Goal: Find specific page/section: Find specific page/section

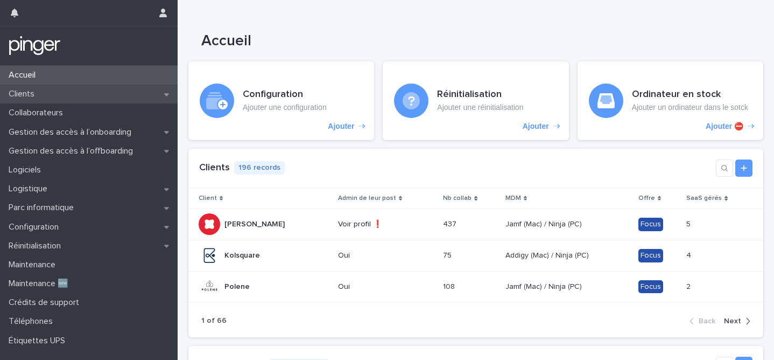
click at [72, 93] on div "Clients" at bounding box center [89, 94] width 178 height 19
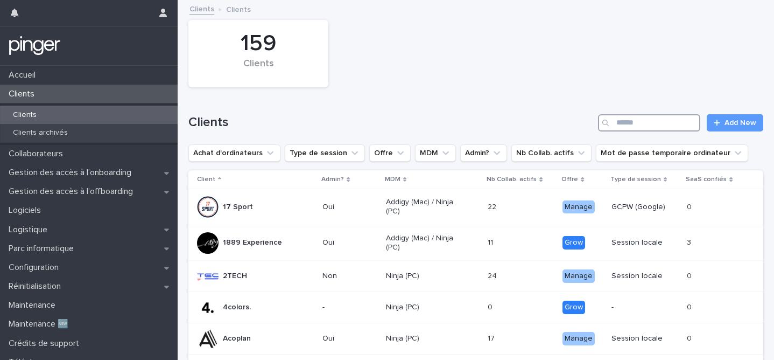
click at [648, 122] on input "Search" at bounding box center [649, 122] width 102 height 17
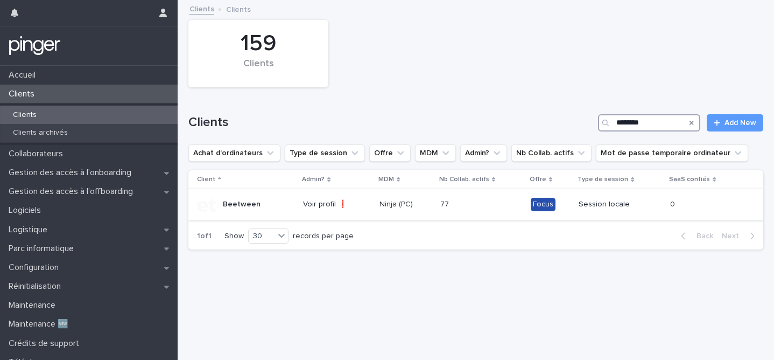
type input "********"
click at [239, 206] on p "Beetween" at bounding box center [242, 204] width 38 height 9
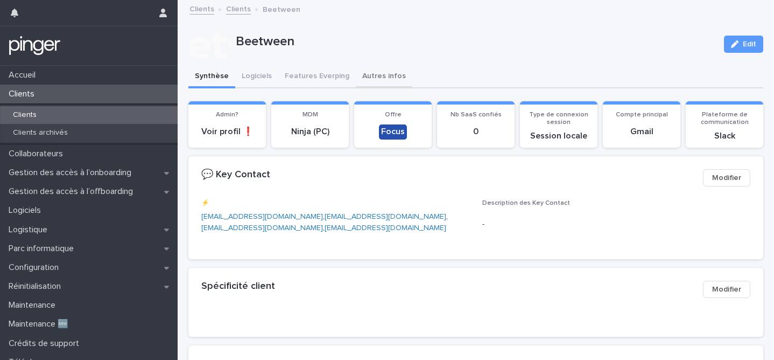
click at [385, 78] on button "Autres infos" at bounding box center [384, 77] width 57 height 23
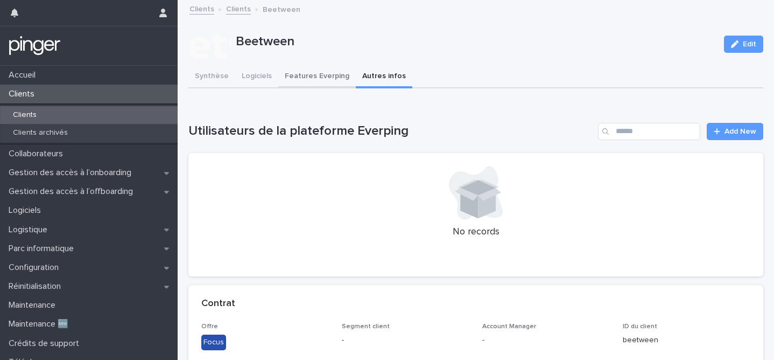
click at [324, 79] on button "Features Everping" at bounding box center [317, 77] width 78 height 23
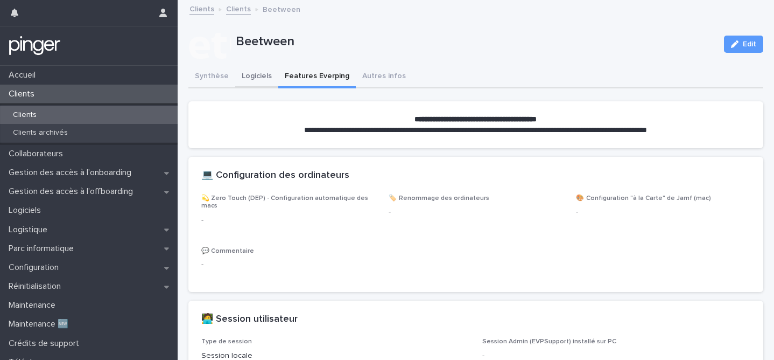
click at [252, 78] on button "Logiciels" at bounding box center [256, 77] width 43 height 23
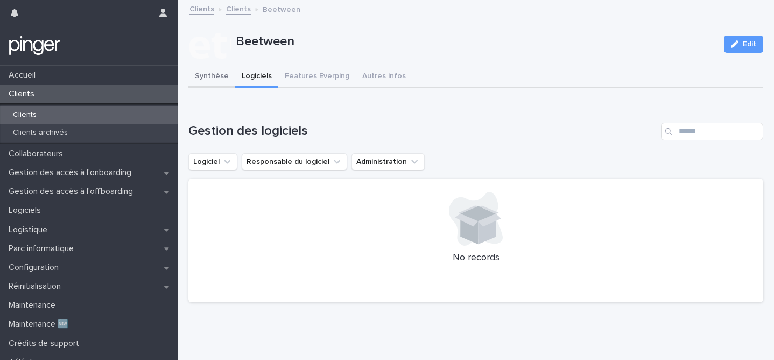
click at [215, 75] on button "Synthèse" at bounding box center [211, 77] width 47 height 23
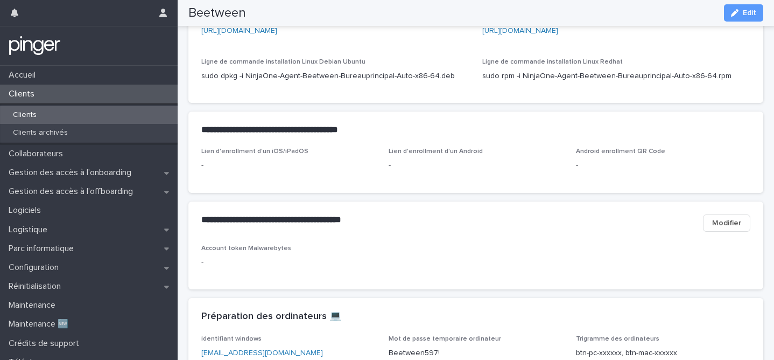
scroll to position [418, 0]
